Goal: Task Accomplishment & Management: Complete application form

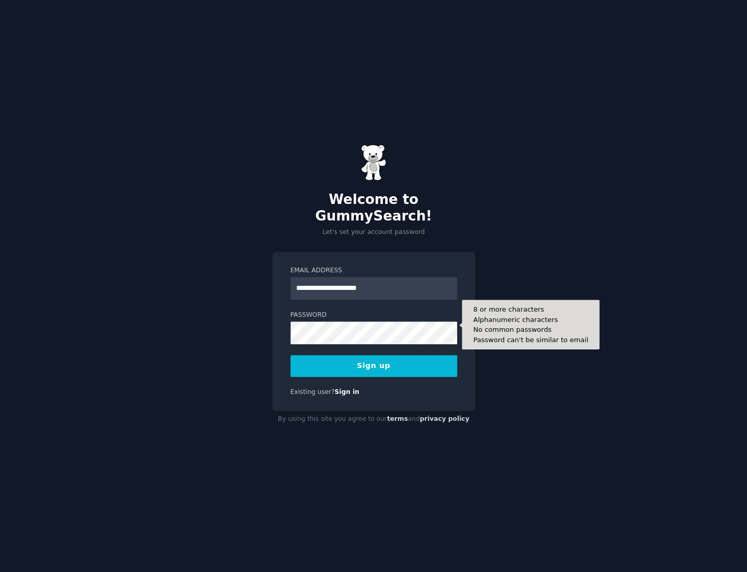
type input "**********"
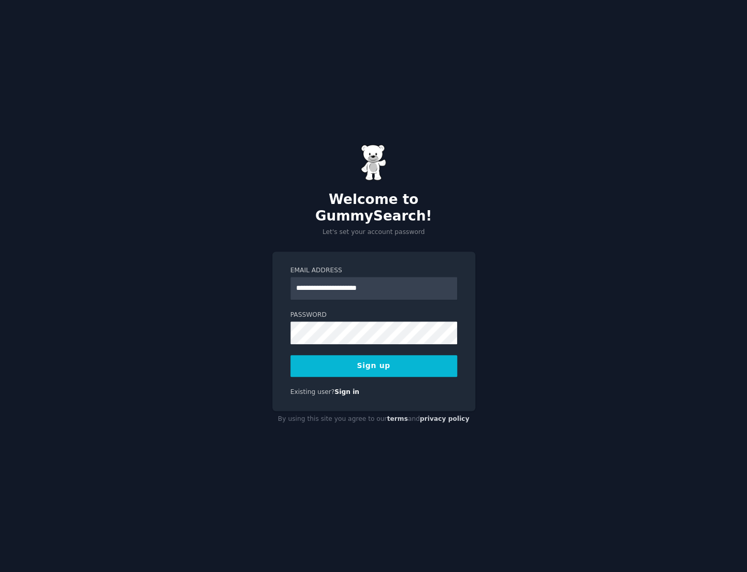
click at [314, 362] on button "Sign up" at bounding box center [374, 366] width 167 height 22
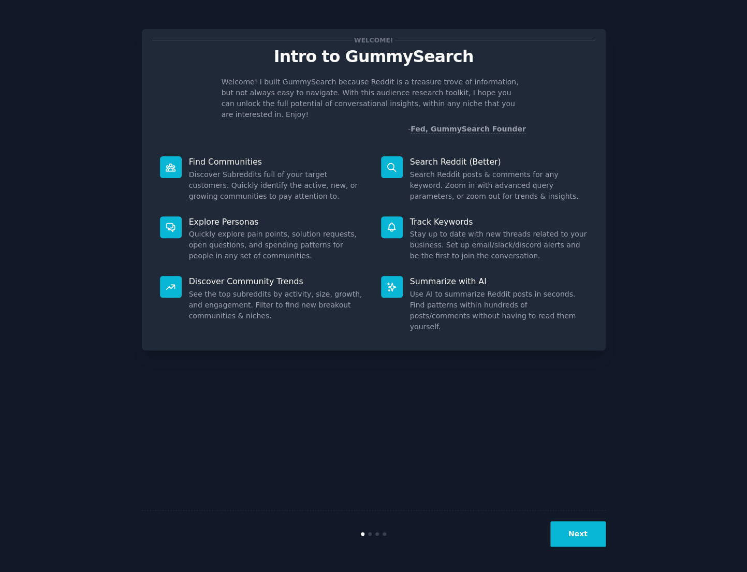
click at [575, 531] on button "Next" at bounding box center [578, 534] width 55 height 25
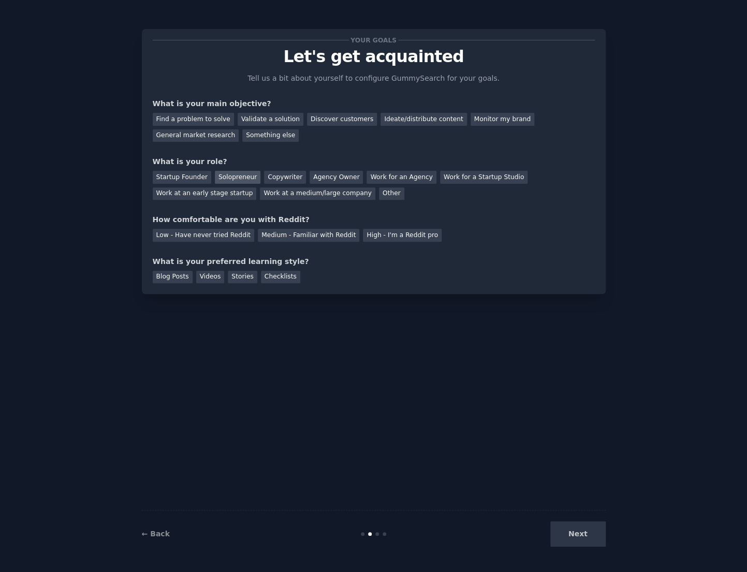
click at [233, 181] on div "Solopreneur" at bounding box center [238, 177] width 46 height 13
click at [204, 121] on div "Find a problem to solve" at bounding box center [193, 119] width 81 height 13
click at [339, 240] on div "Medium - Familiar with Reddit" at bounding box center [309, 235] width 102 height 13
click at [286, 278] on div "Checklists" at bounding box center [280, 277] width 39 height 13
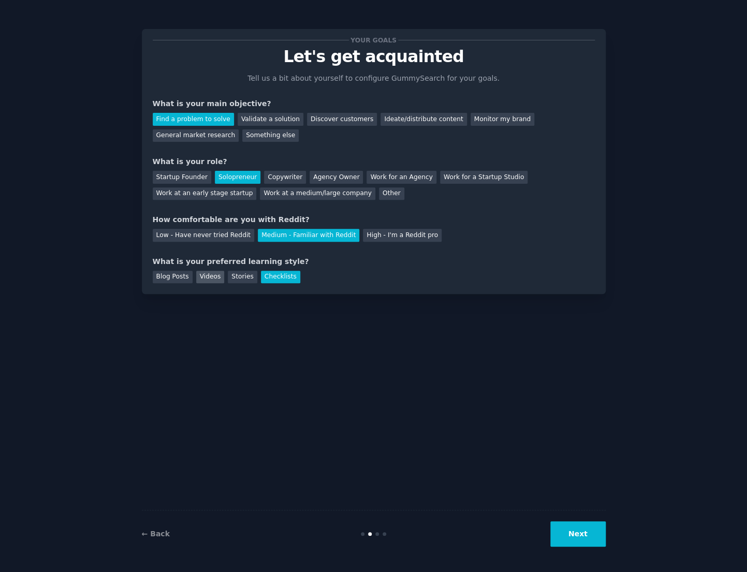
click at [210, 282] on div "Videos" at bounding box center [210, 277] width 28 height 13
click at [273, 277] on div "Checklists" at bounding box center [280, 277] width 39 height 13
click at [567, 528] on button "Next" at bounding box center [578, 534] width 55 height 25
